Goal: Task Accomplishment & Management: Use online tool/utility

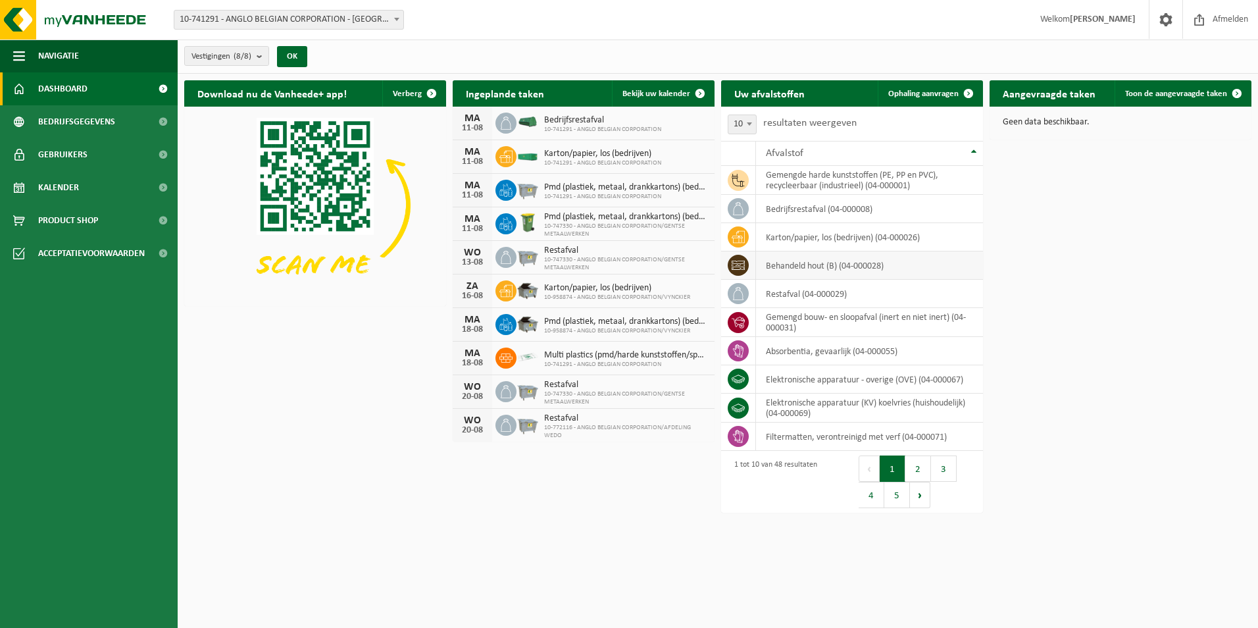
click at [847, 267] on td "behandeld hout (B) (04-000028)" at bounding box center [869, 265] width 227 height 28
click at [730, 258] on span at bounding box center [738, 265] width 21 height 21
click at [921, 90] on span "Ophaling aanvragen" at bounding box center [924, 94] width 70 height 9
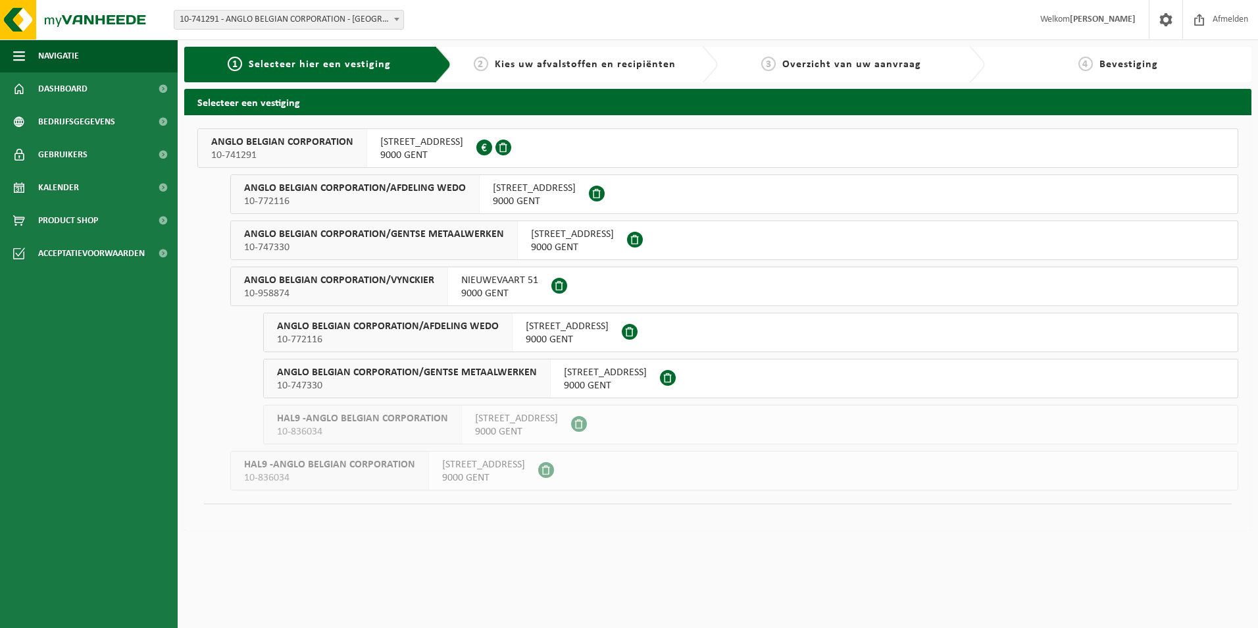
click at [405, 142] on span "WIEDAUWKAAI 43" at bounding box center [421, 142] width 83 height 13
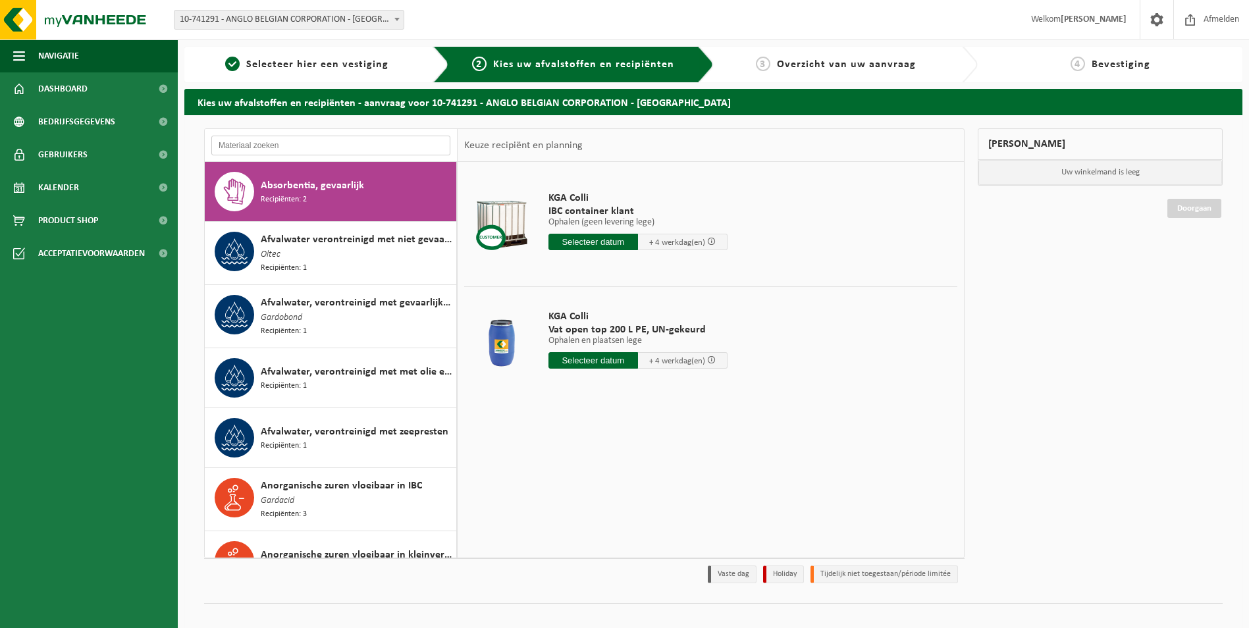
click at [374, 138] on input "text" at bounding box center [330, 146] width 239 height 20
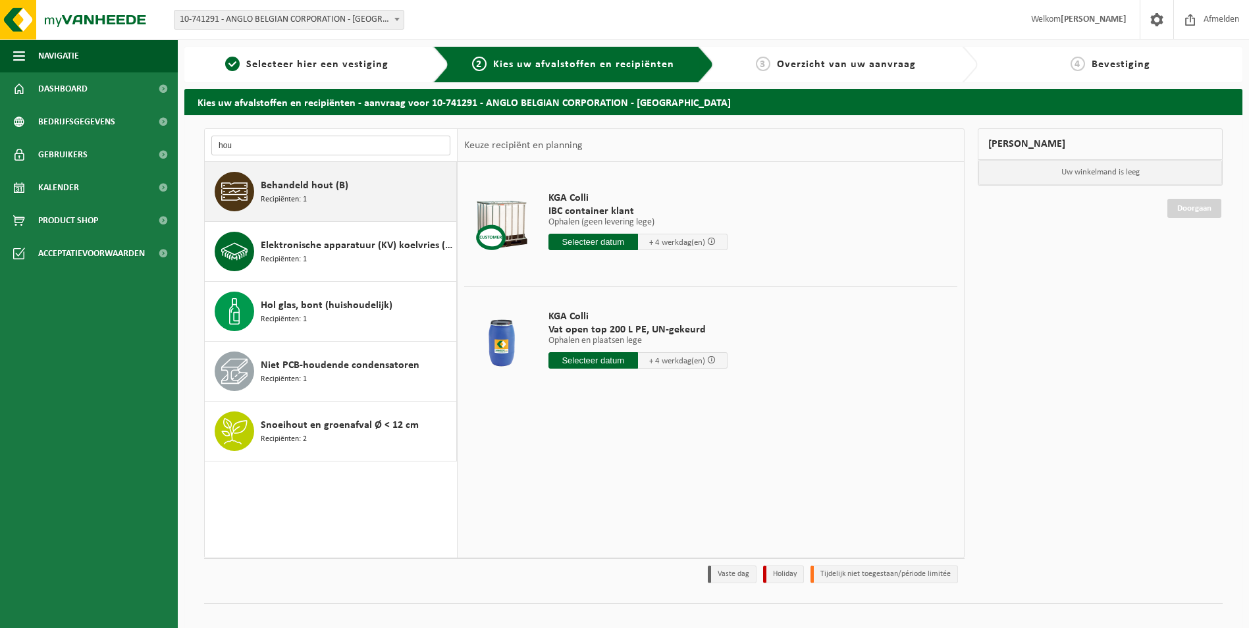
type input "hou"
click at [340, 191] on span "Behandeld hout (B)" at bounding box center [305, 186] width 88 height 16
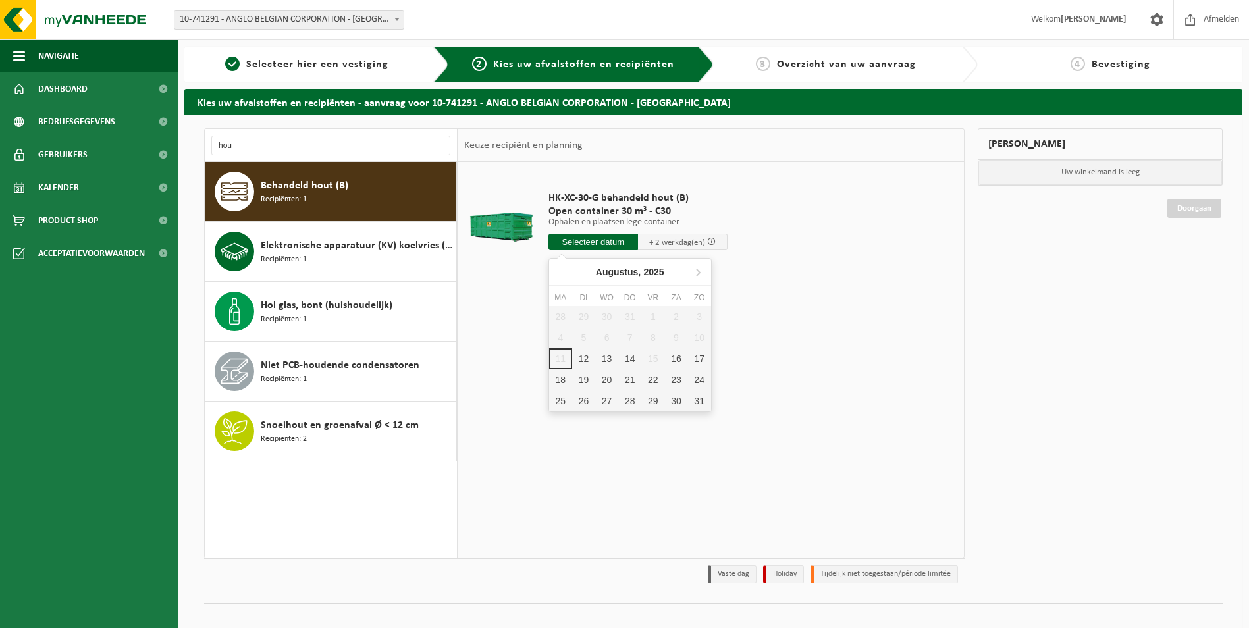
click at [607, 239] on input "text" at bounding box center [593, 242] width 90 height 16
click at [584, 357] on div "12" at bounding box center [583, 358] width 23 height 21
type input "Van 2025-08-12"
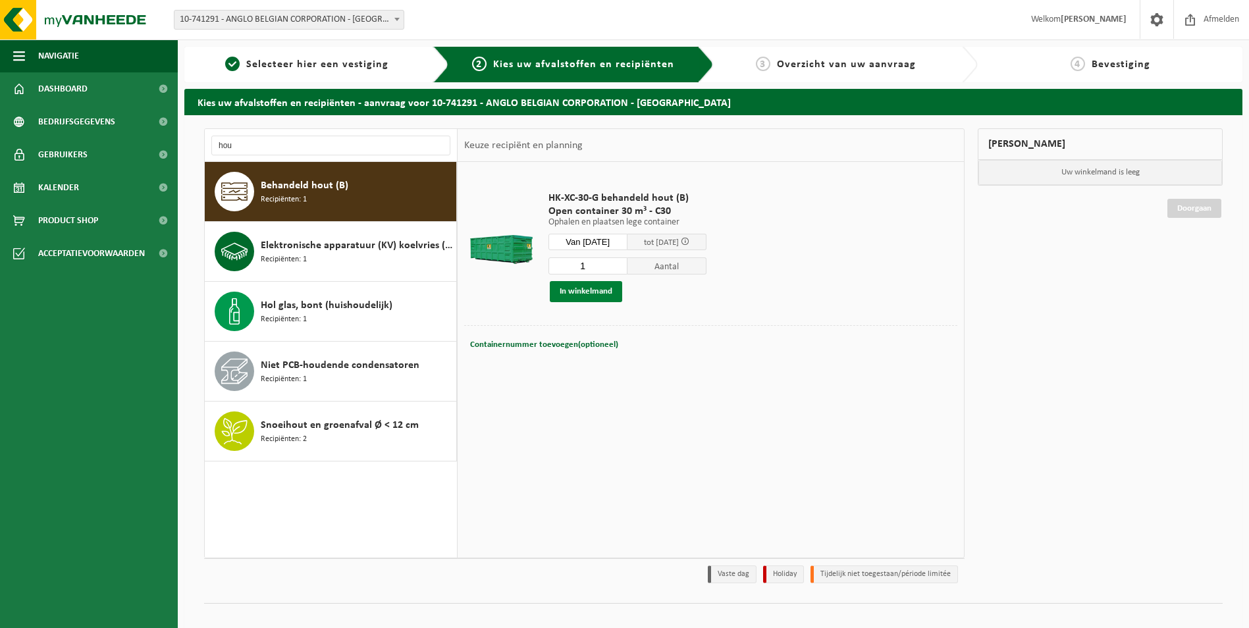
click at [596, 287] on button "In winkelmand" at bounding box center [586, 291] width 72 height 21
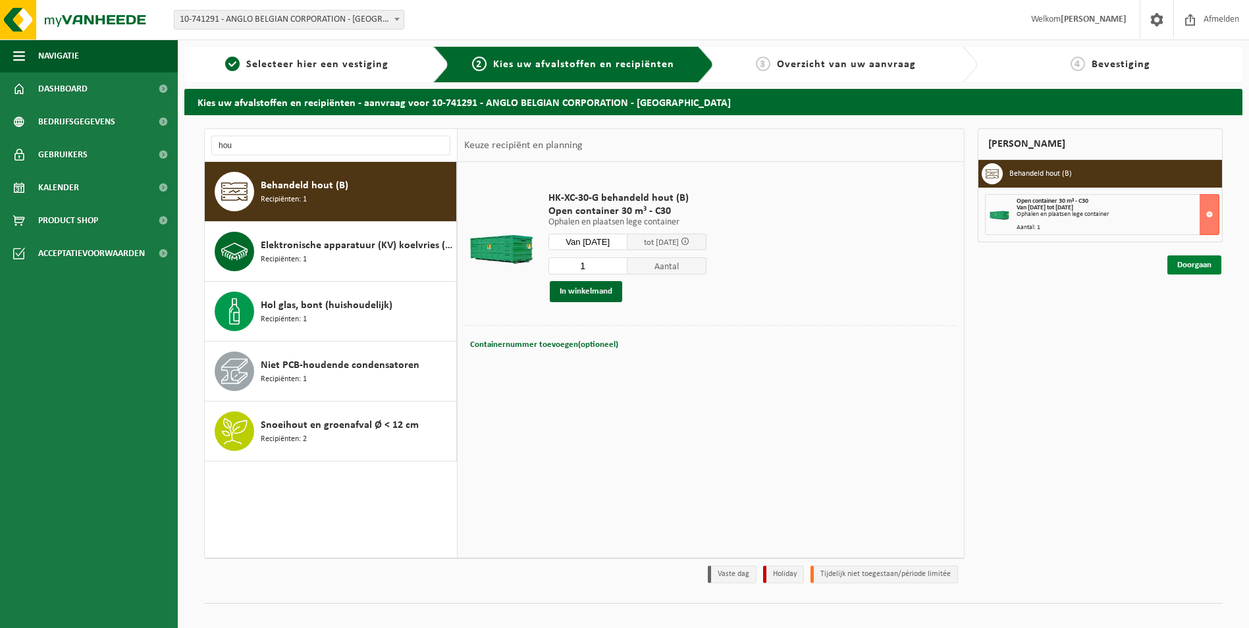
click at [1195, 272] on link "Doorgaan" at bounding box center [1194, 264] width 54 height 19
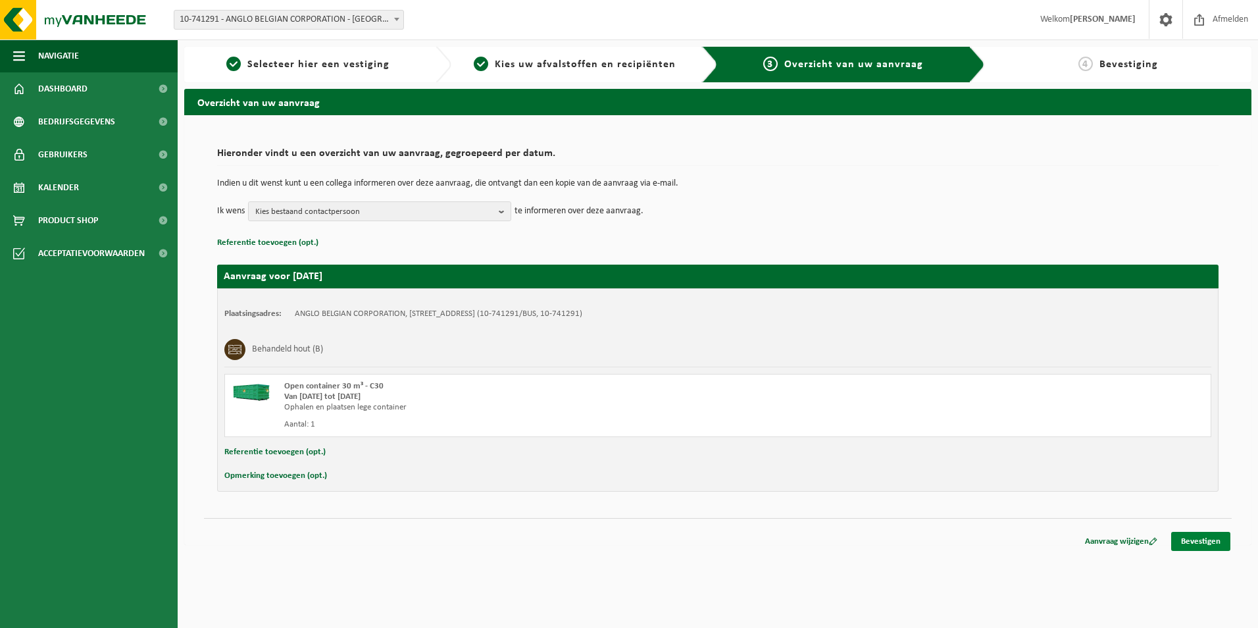
click at [1188, 540] on link "Bevestigen" at bounding box center [1201, 541] width 59 height 19
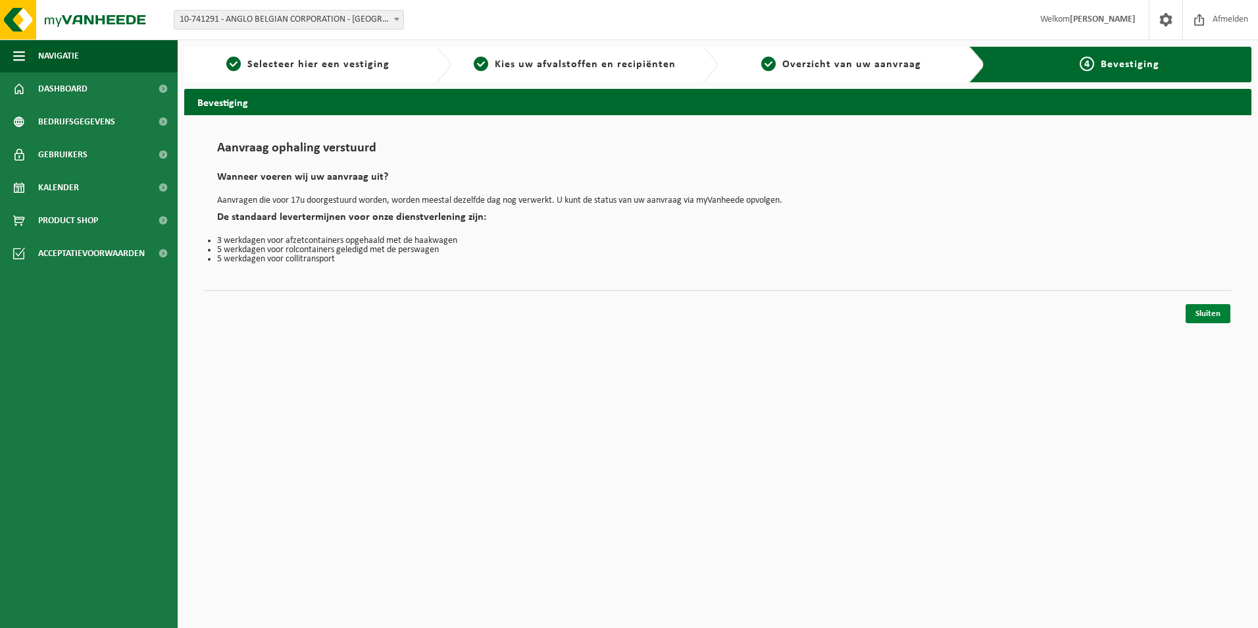
click at [1212, 317] on link "Sluiten" at bounding box center [1208, 313] width 45 height 19
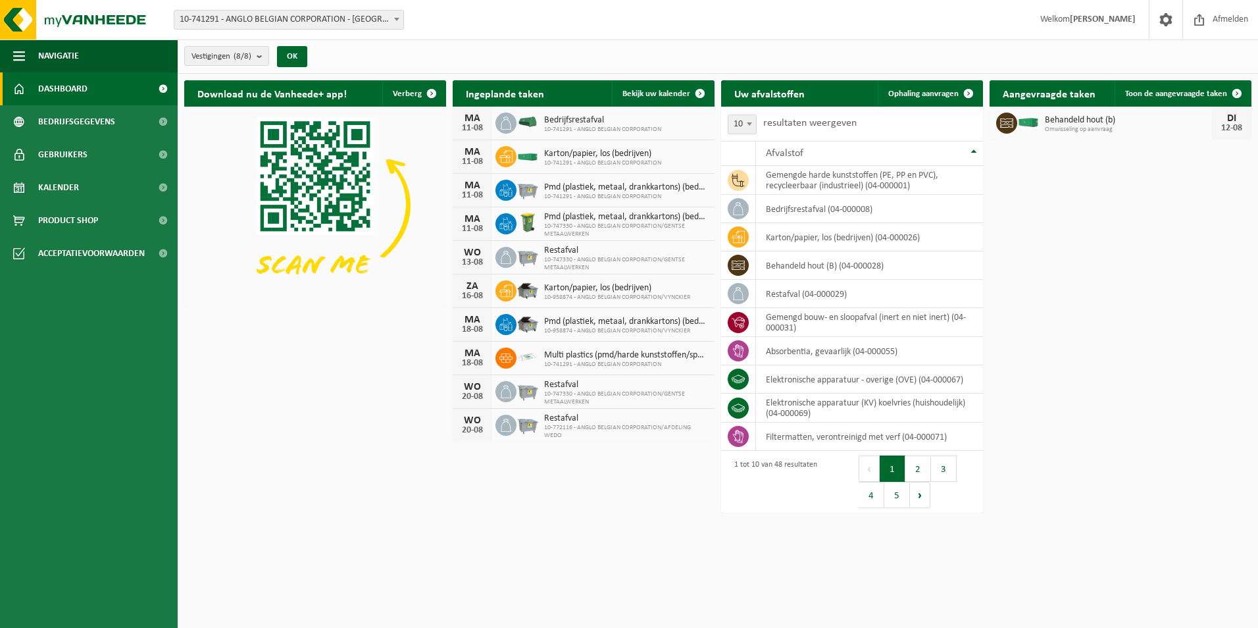
click at [1100, 265] on div "Download nu de Vanheede+ app! Verberg Ingeplande taken Bekijk uw kalender [DATE…" at bounding box center [718, 262] width 1074 height 377
